Goal: Task Accomplishment & Management: Use online tool/utility

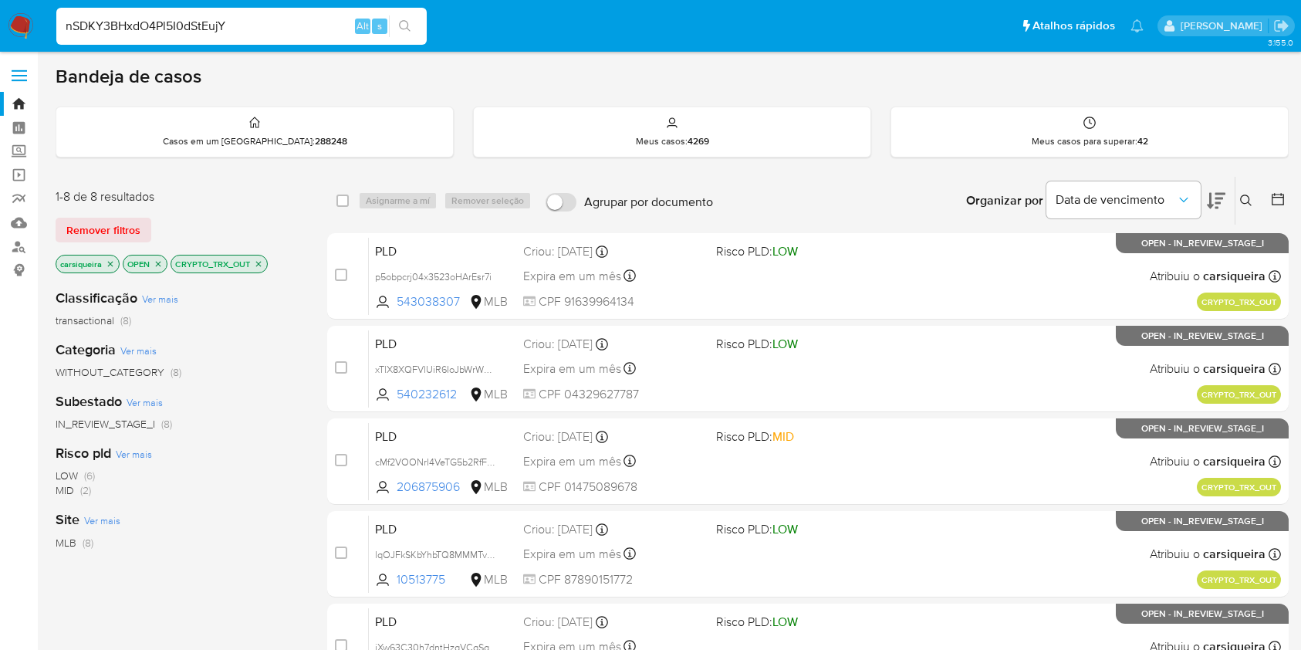
scroll to position [383, 0]
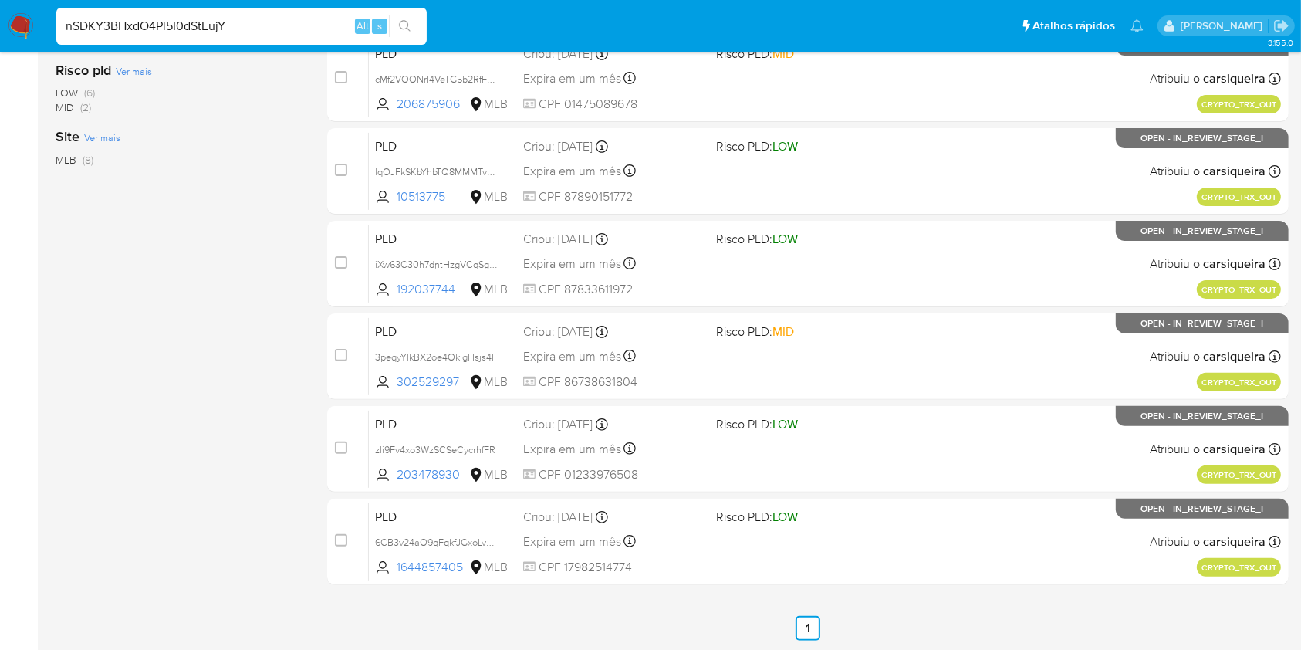
type input "nSDKY3BHxdO4Pl5I0dStEujY"
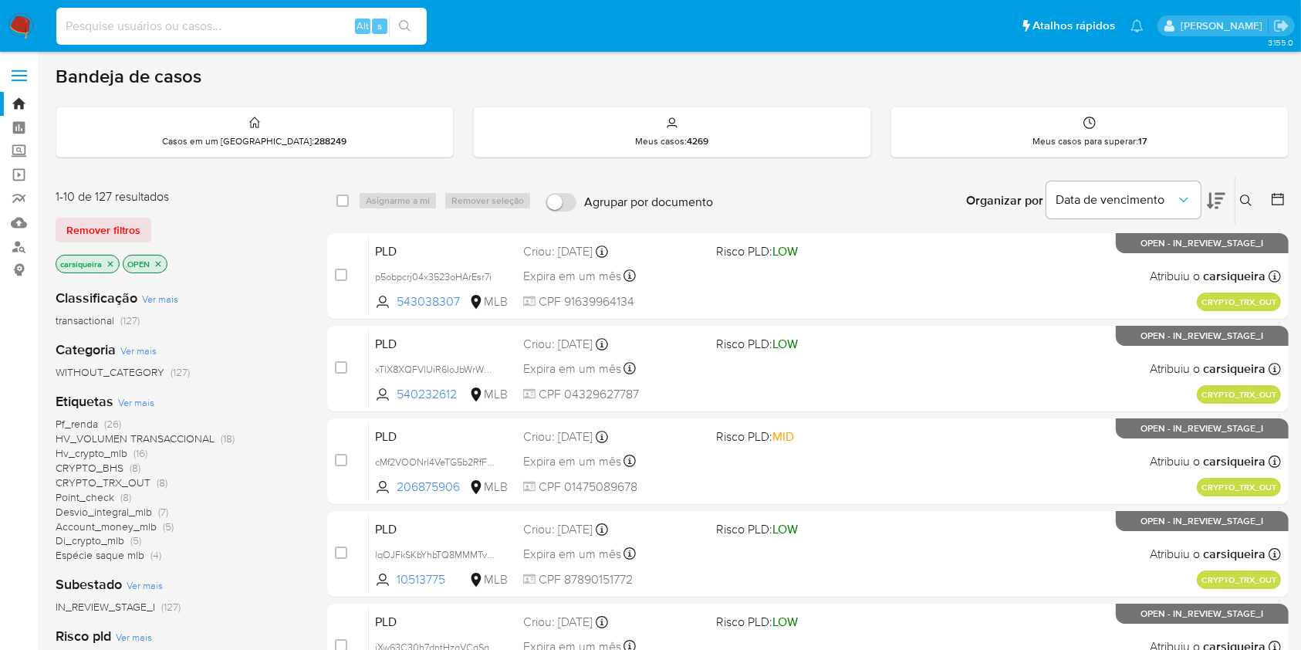
click at [233, 18] on input at bounding box center [241, 26] width 370 height 20
paste input "nSDKY3BHxdO4Pl5I0dStEujY"
type input "nSDKY3BHxdO4Pl5I0dStEujY"
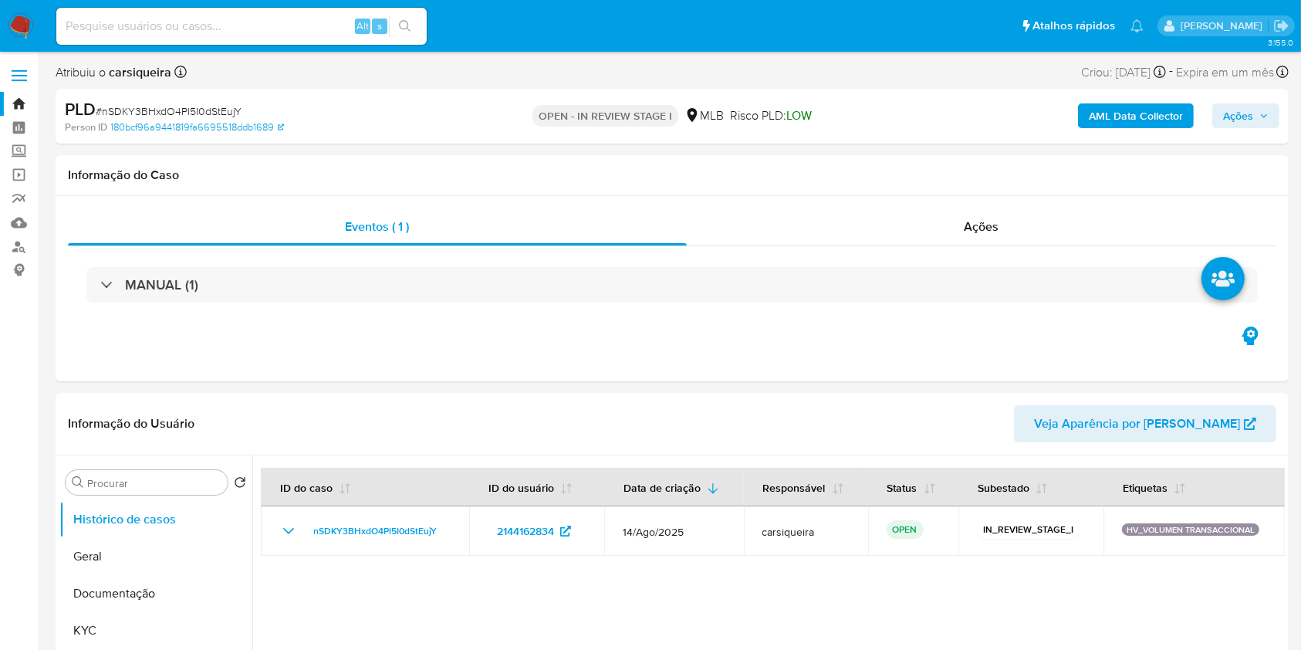
select select "10"
click at [280, 26] on input at bounding box center [241, 26] width 370 height 20
paste input "4y1HZYXD44HCfZ0rToKWzlk2"
type input "4y1HZYXD44HCfZ0rToKWzlk2"
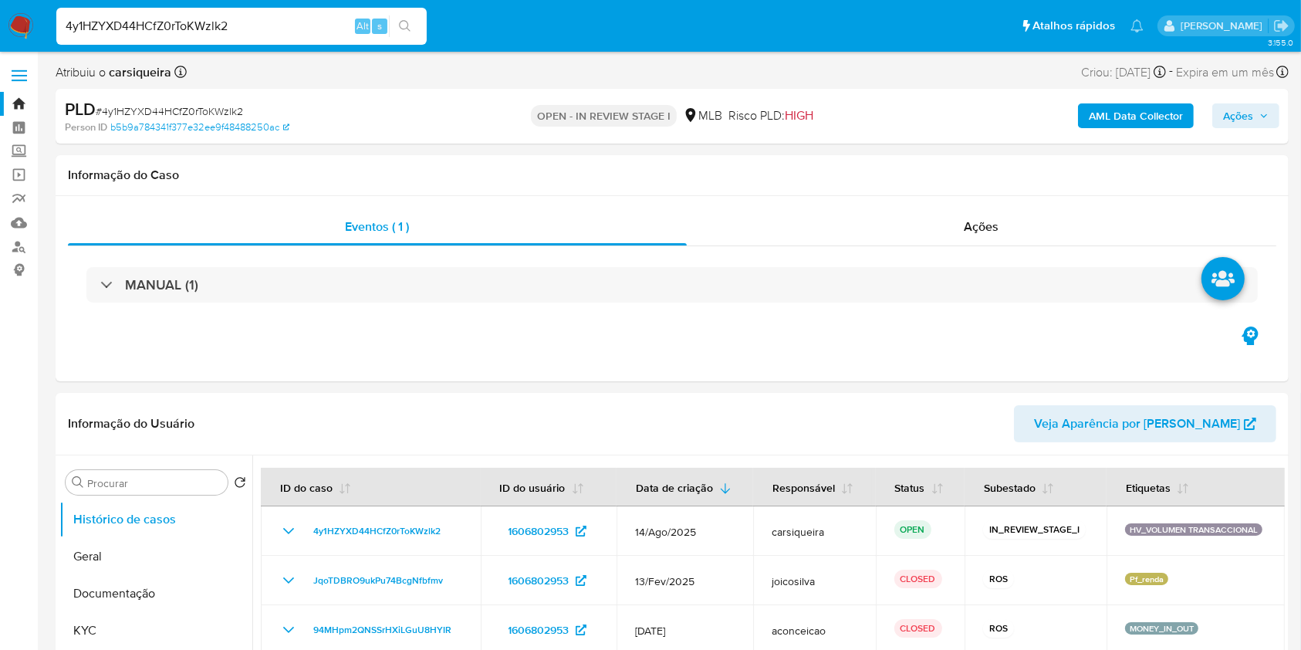
select select "10"
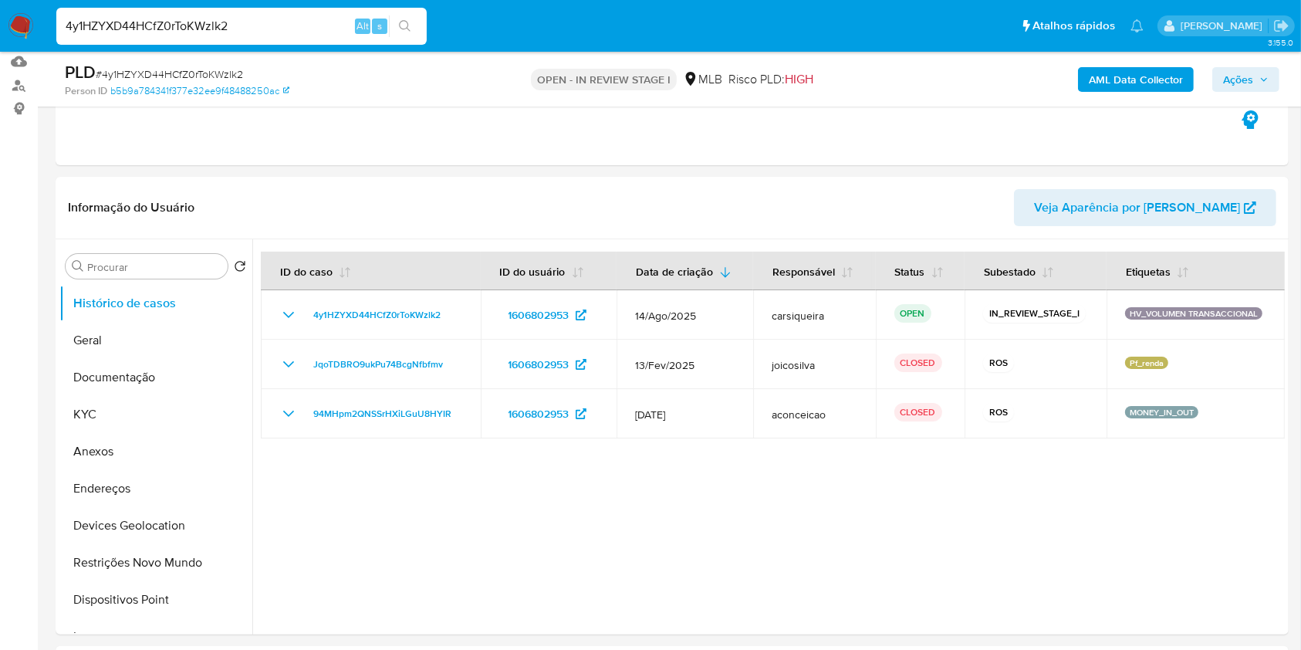
scroll to position [169, 0]
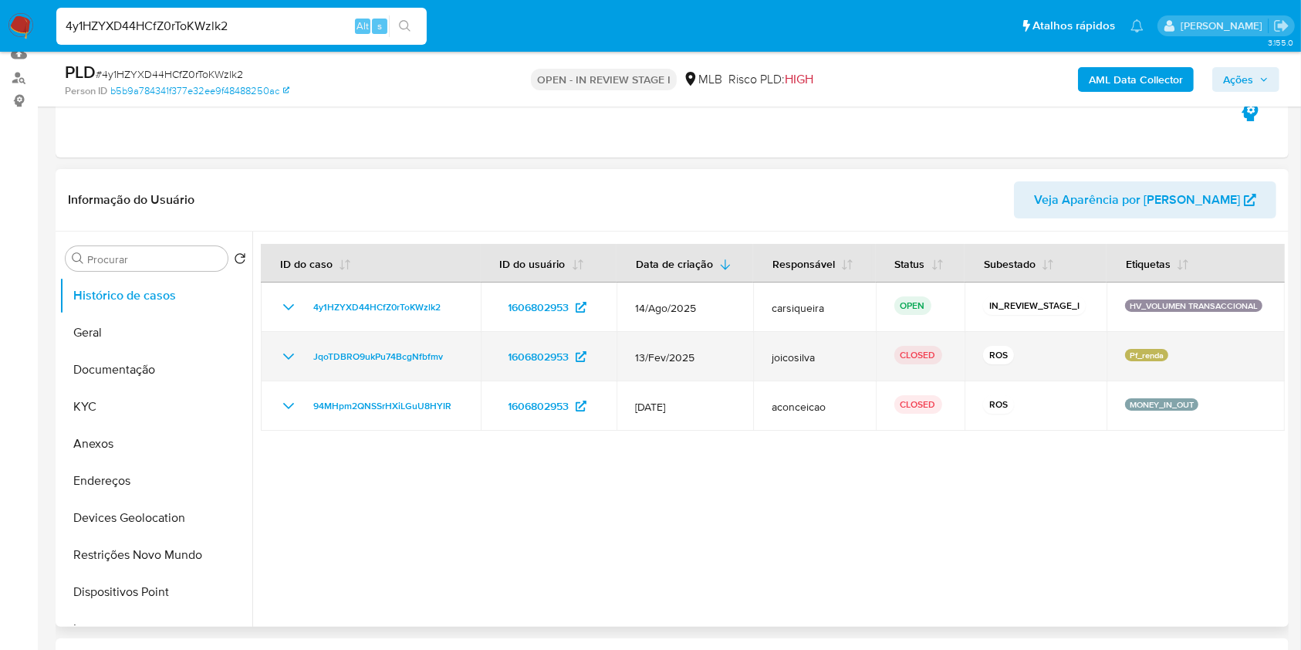
click at [290, 352] on icon "Mostrar/Ocultar" at bounding box center [288, 356] width 19 height 19
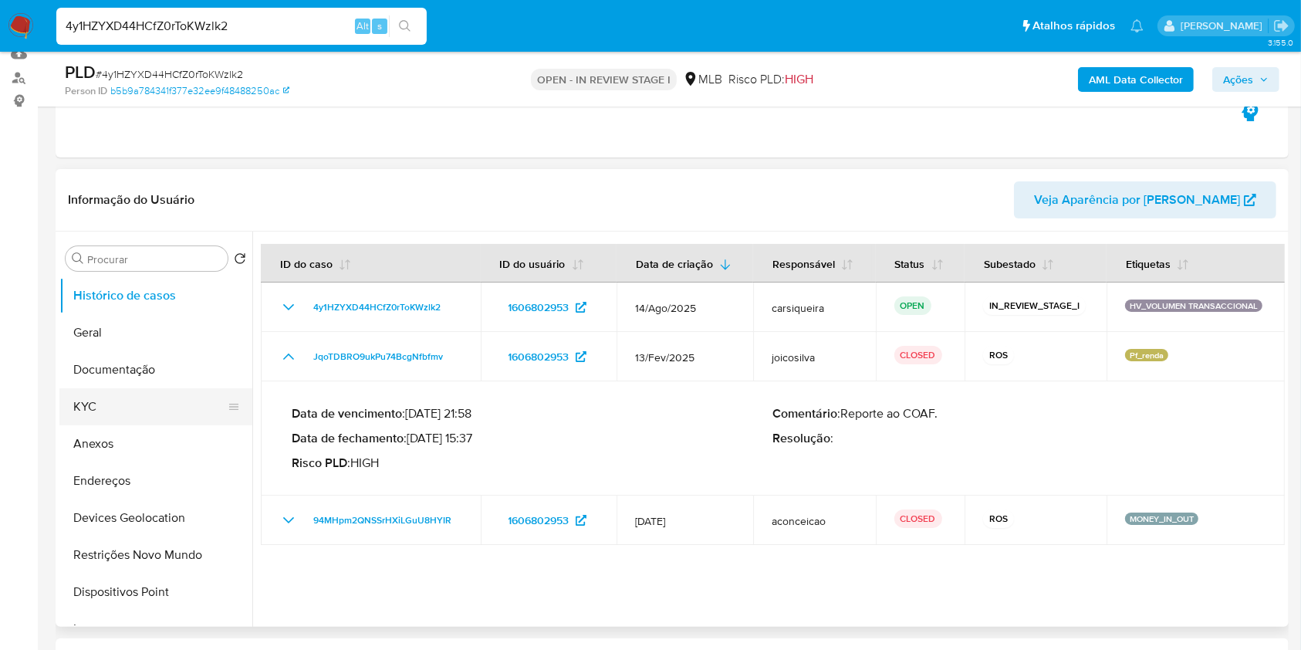
click at [123, 399] on button "KYC" at bounding box center [149, 406] width 181 height 37
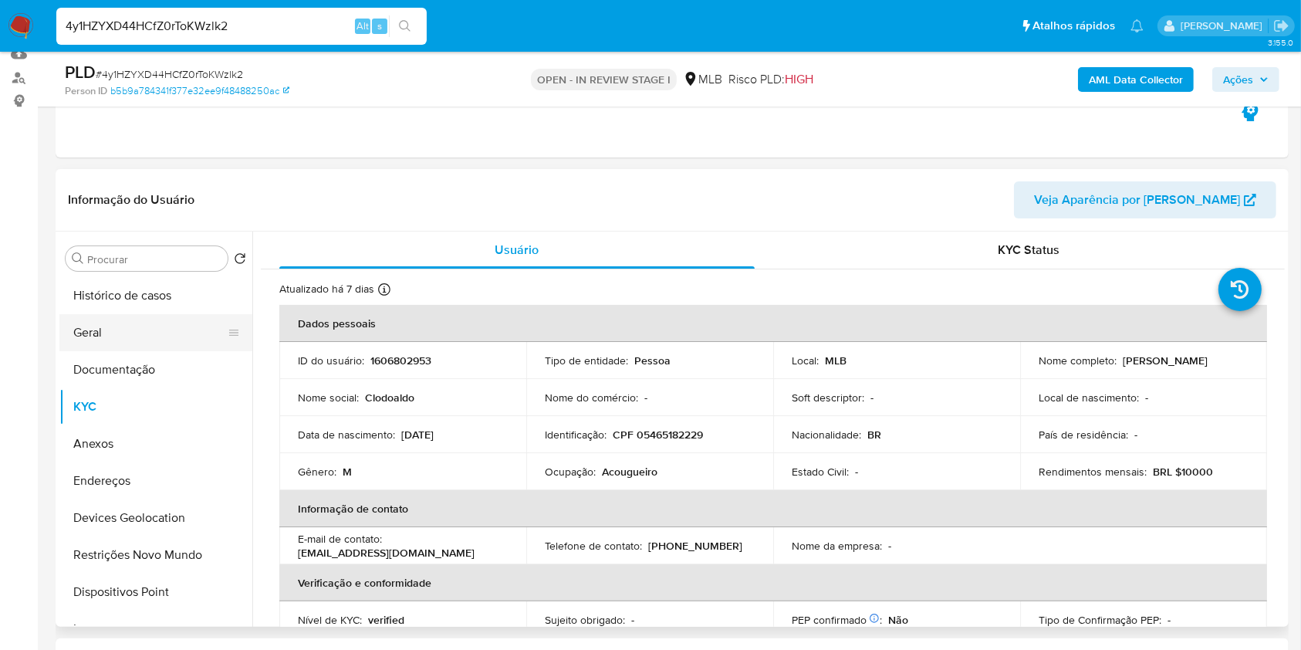
click at [113, 343] on button "Geral" at bounding box center [149, 332] width 181 height 37
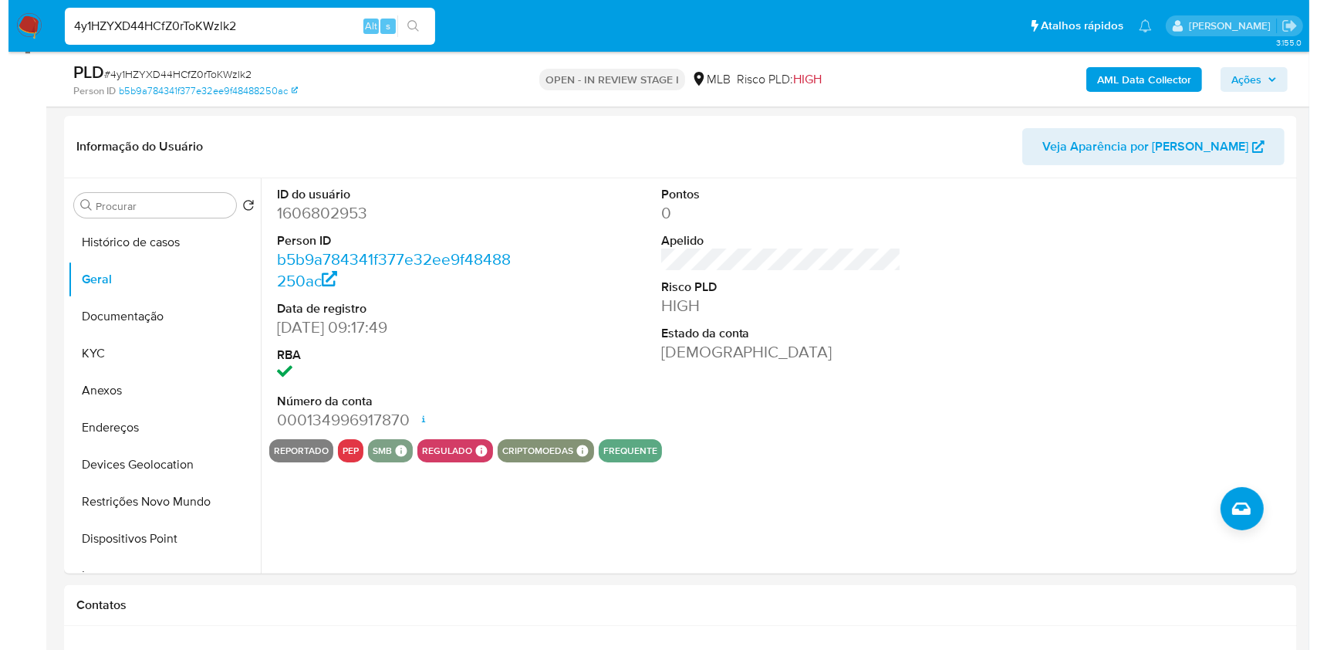
scroll to position [233, 0]
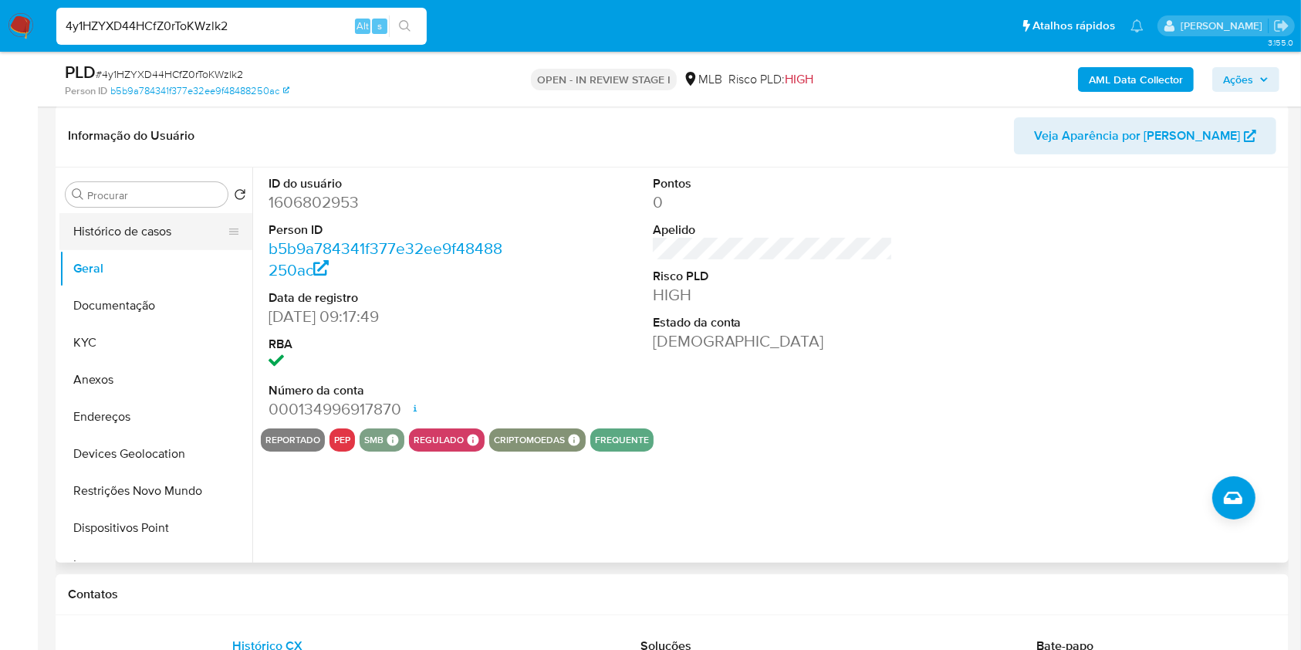
click at [146, 235] on button "Histórico de casos" at bounding box center [149, 231] width 181 height 37
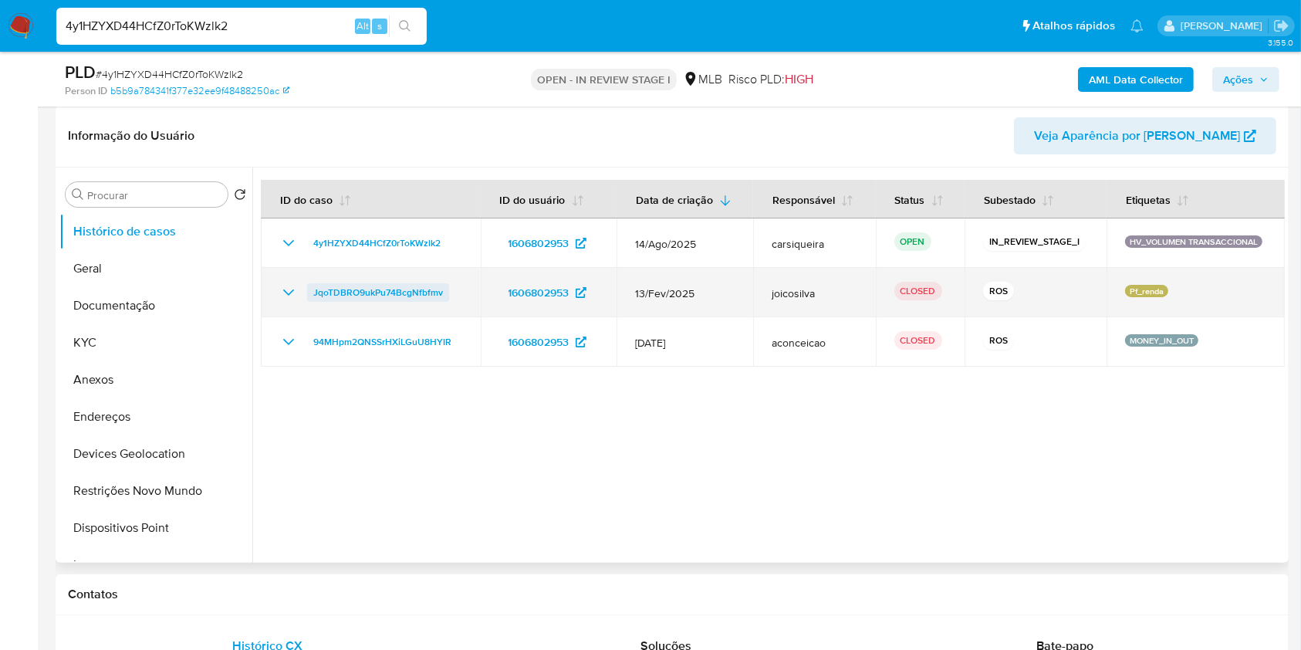
drag, startPoint x: 472, startPoint y: 296, endPoint x: 308, endPoint y: 292, distance: 164.4
click at [308, 292] on td "JqoTDBRO9ukPu74BcgNfbfmv" at bounding box center [371, 292] width 220 height 49
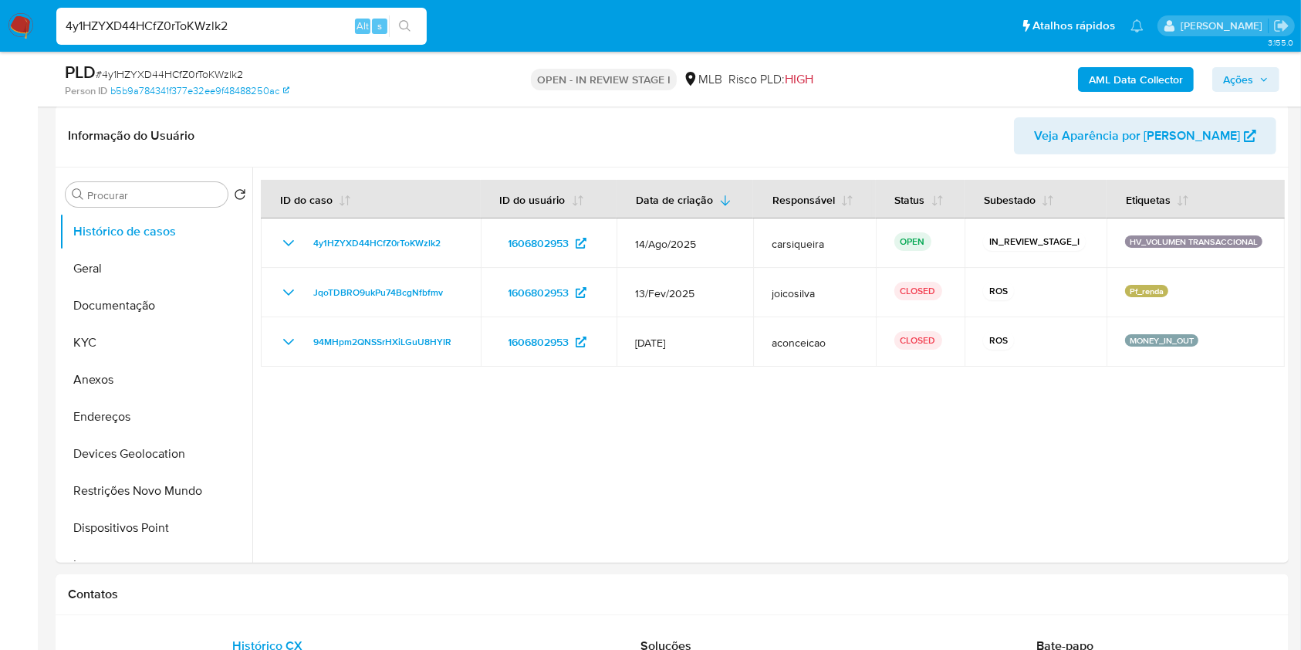
click at [1261, 84] on span "Ações" at bounding box center [1246, 80] width 46 height 22
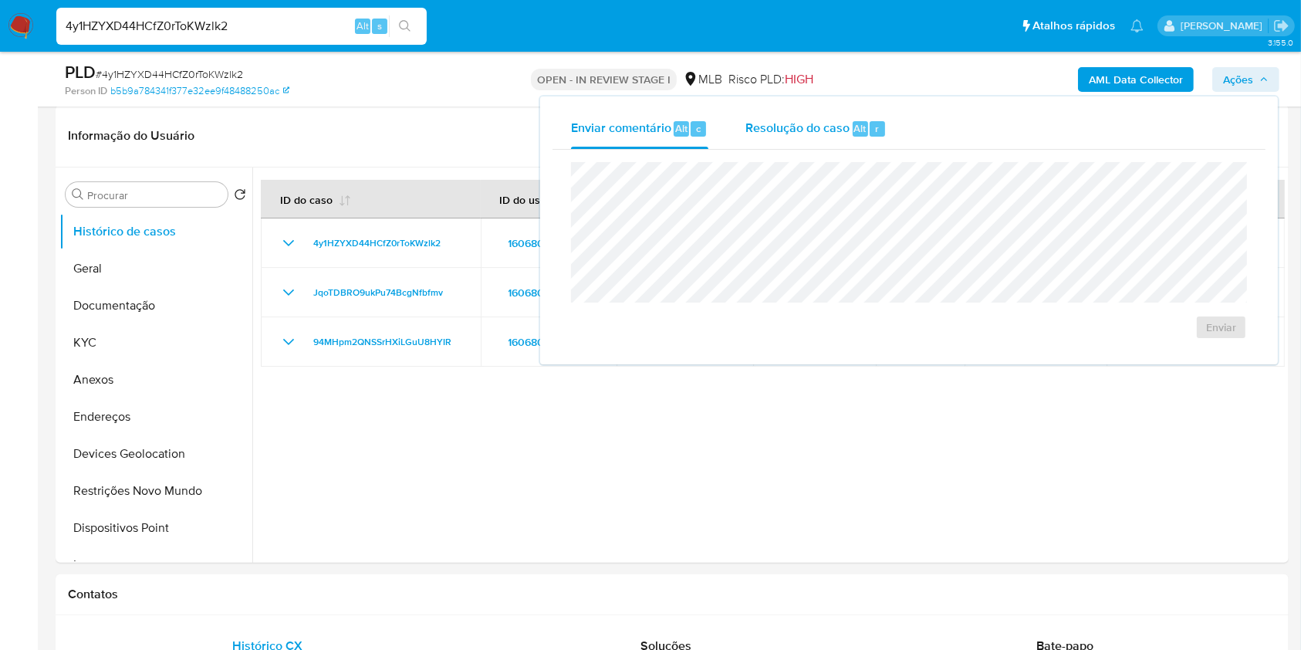
click at [831, 133] on span "Resolução do caso" at bounding box center [797, 128] width 104 height 18
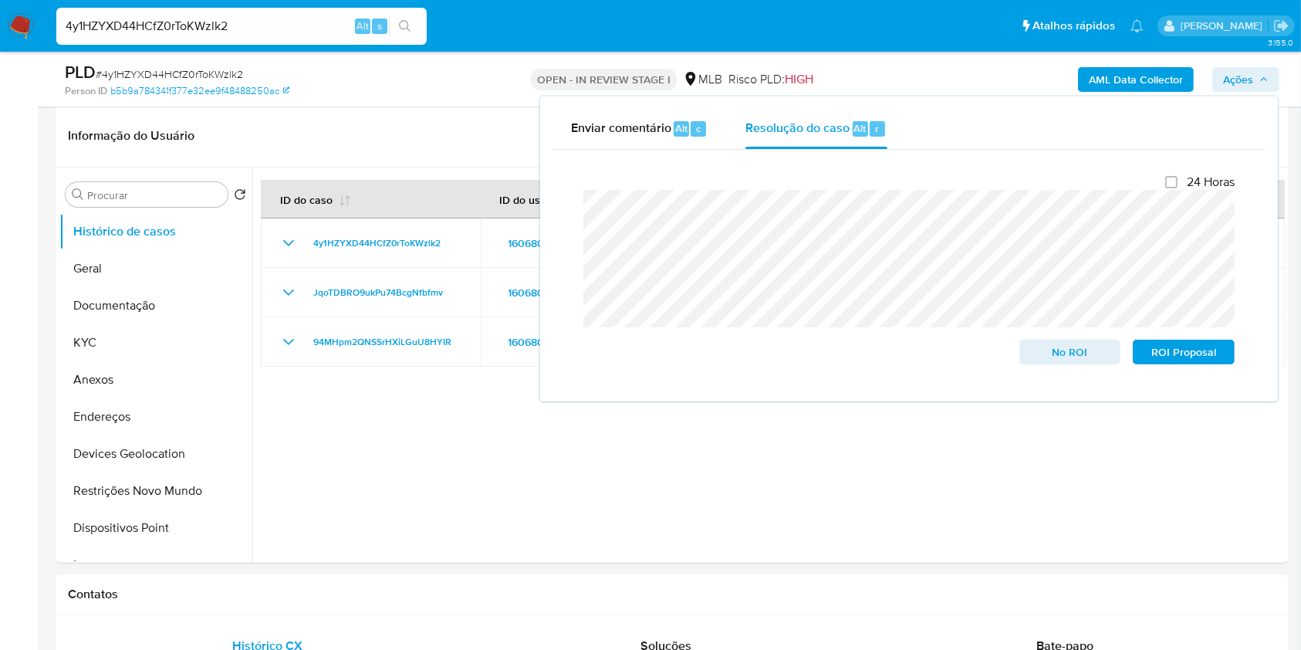
click at [1152, 68] on b "AML Data Collector" at bounding box center [1136, 79] width 94 height 25
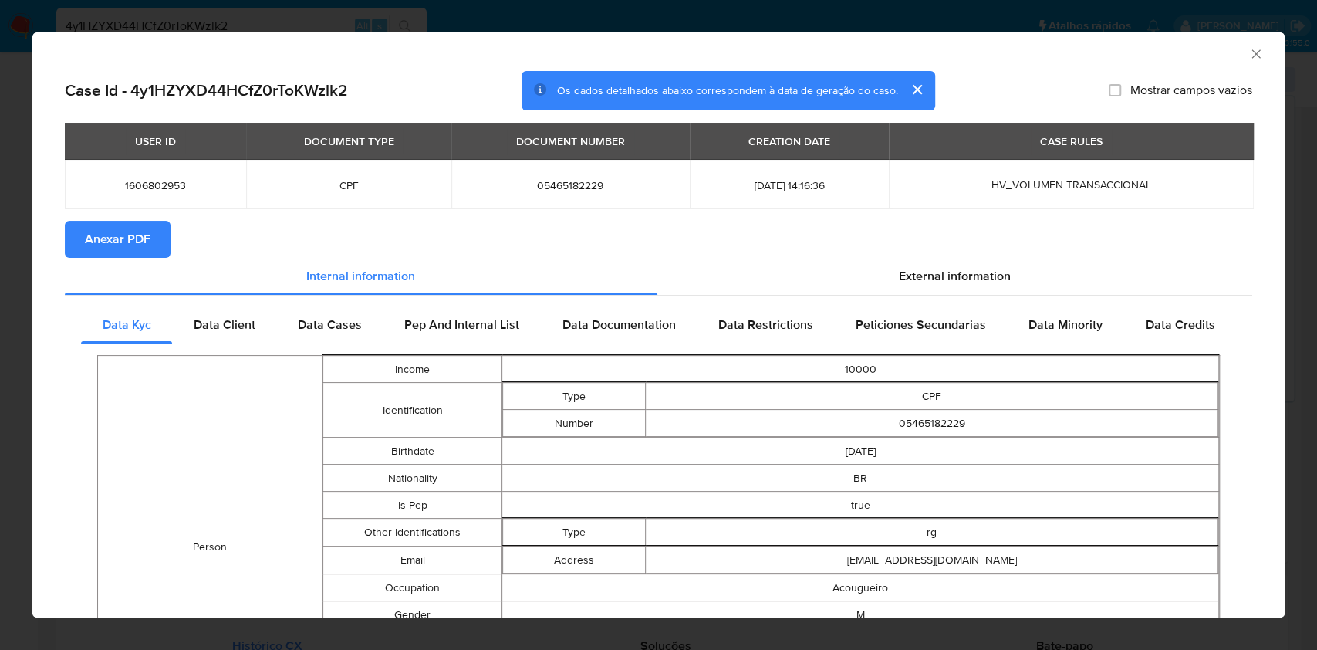
click at [139, 231] on span "Anexar PDF" at bounding box center [118, 239] width 66 height 34
